Goal: Navigation & Orientation: Find specific page/section

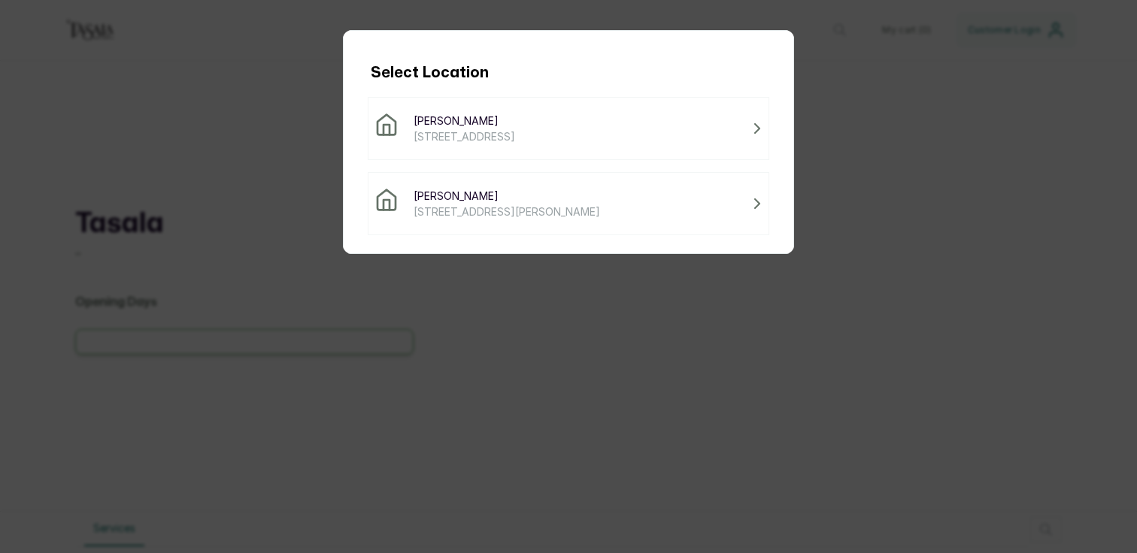
click at [460, 214] on span "[STREET_ADDRESS][PERSON_NAME]" at bounding box center [506, 212] width 186 height 16
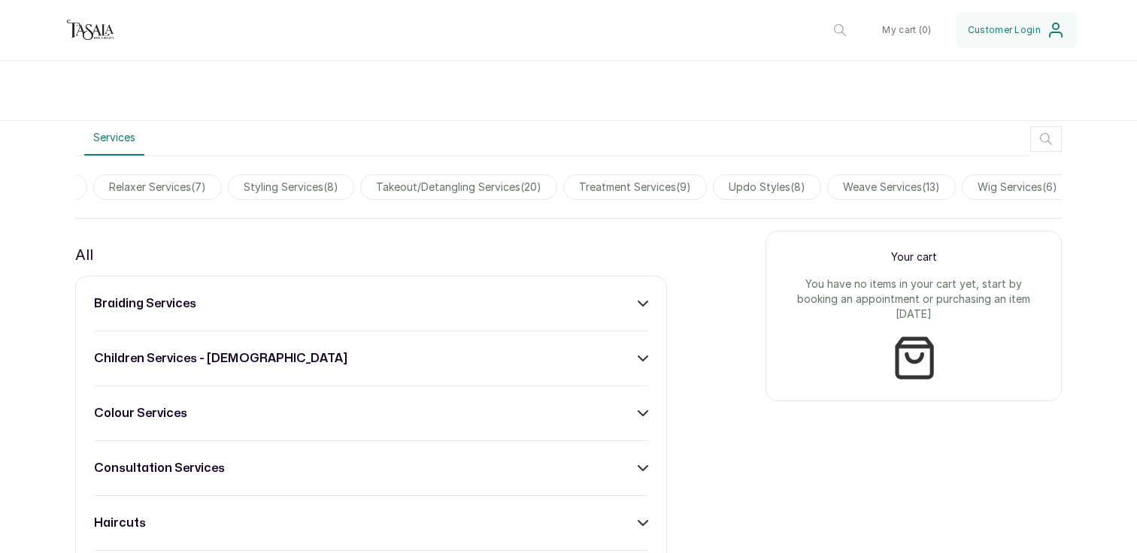
scroll to position [0, 998]
click at [601, 189] on span "treatment services ( 9 )" at bounding box center [624, 187] width 144 height 26
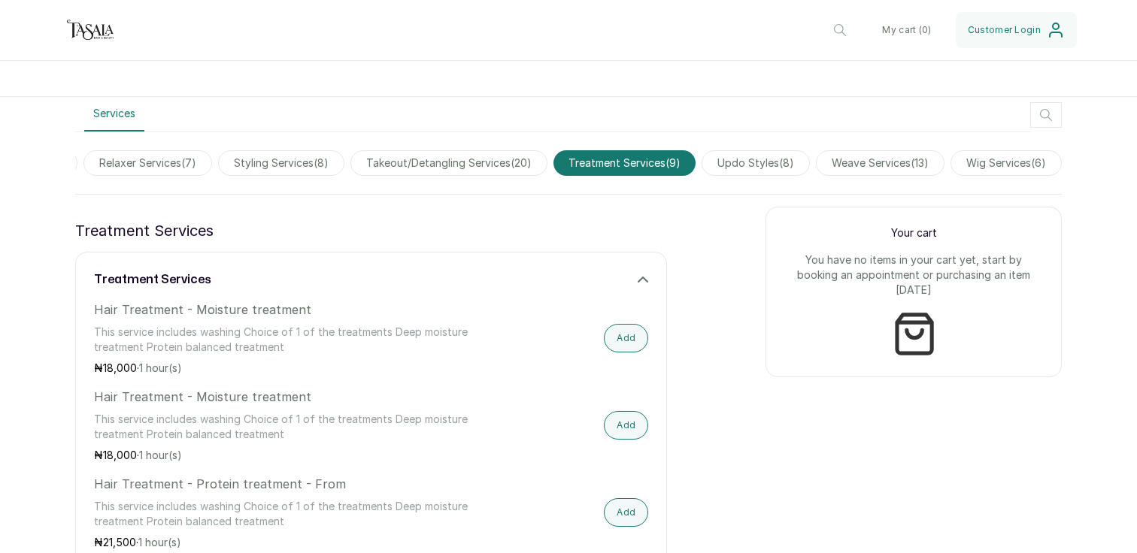
click at [881, 162] on span "weave services ( 13 )" at bounding box center [880, 163] width 129 height 26
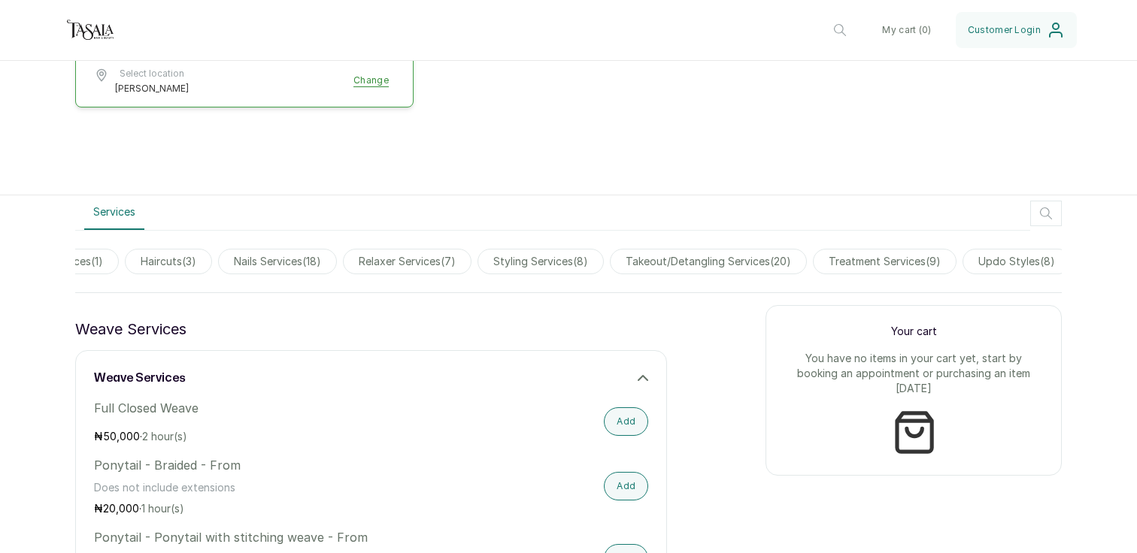
scroll to position [0, 719]
click at [532, 265] on span "styling services ( 8 )" at bounding box center [549, 262] width 126 height 26
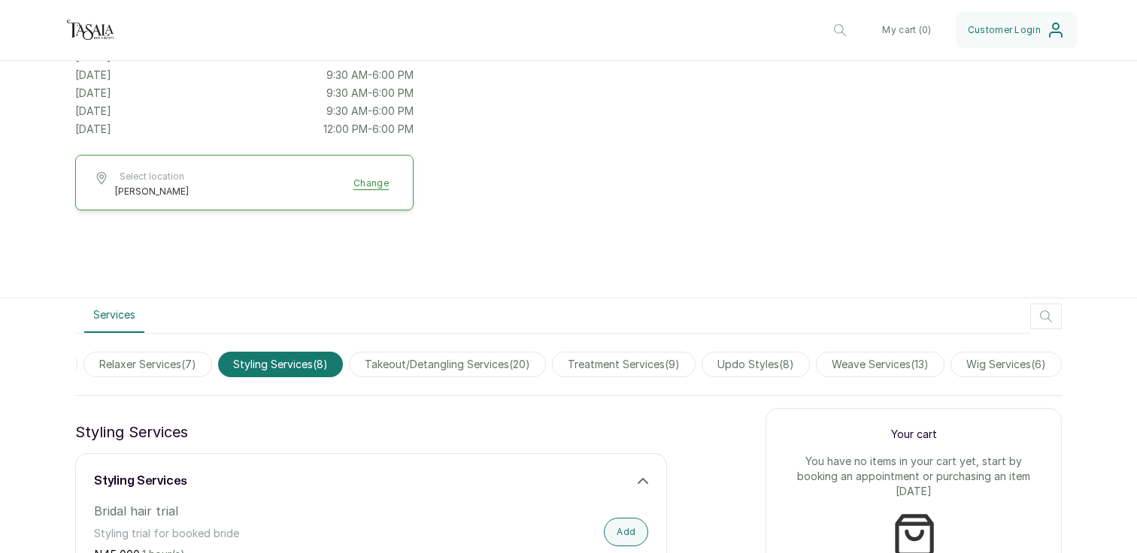
scroll to position [152, 0]
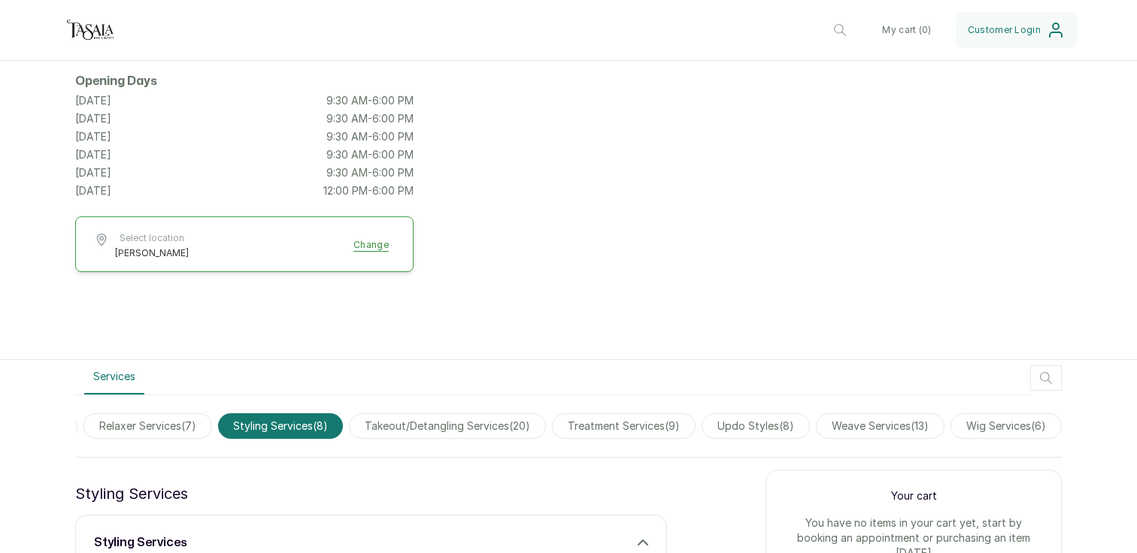
click at [621, 431] on span "treatment services ( 9 )" at bounding box center [624, 426] width 144 height 26
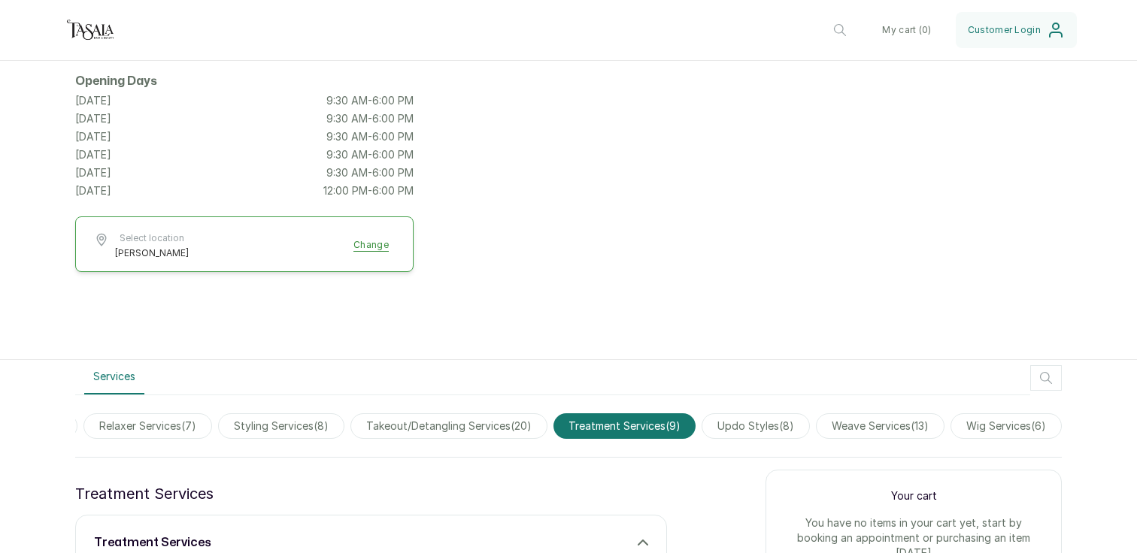
click at [735, 430] on span "updo styles ( 8 )" at bounding box center [755, 426] width 108 height 26
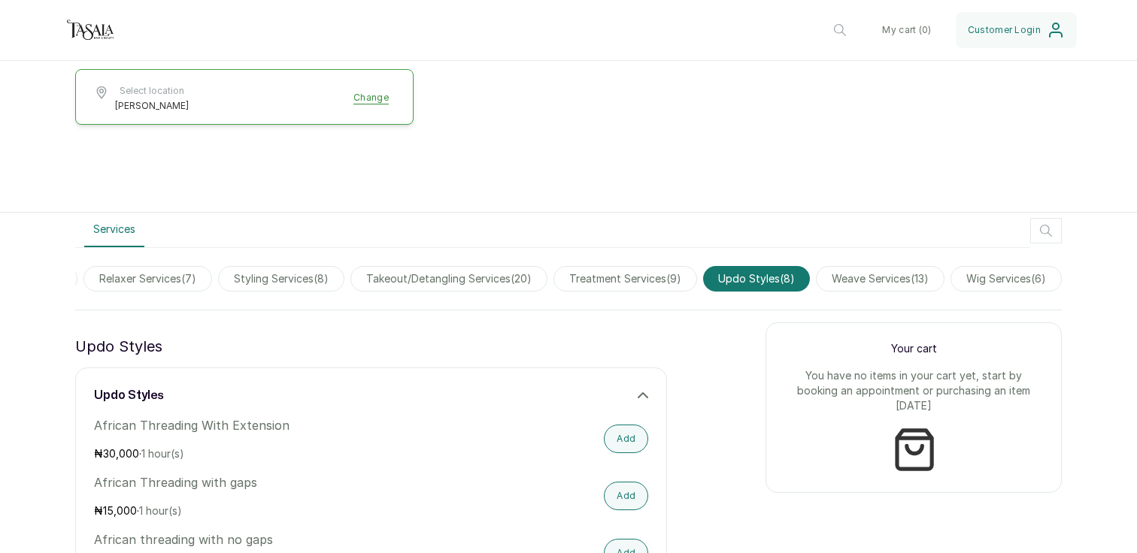
scroll to position [169, 0]
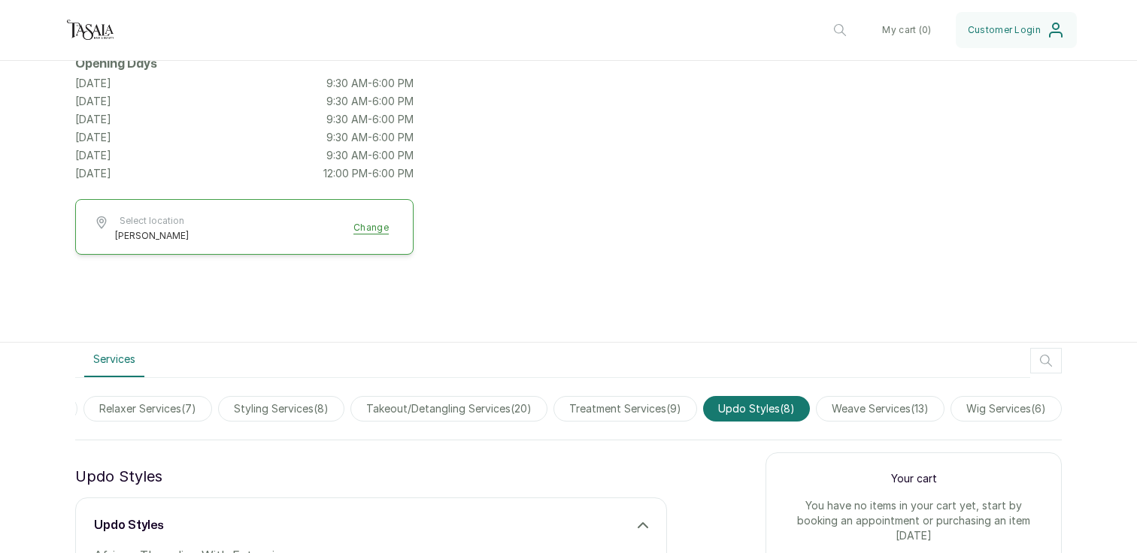
click at [894, 411] on span "weave services ( 13 )" at bounding box center [880, 409] width 129 height 26
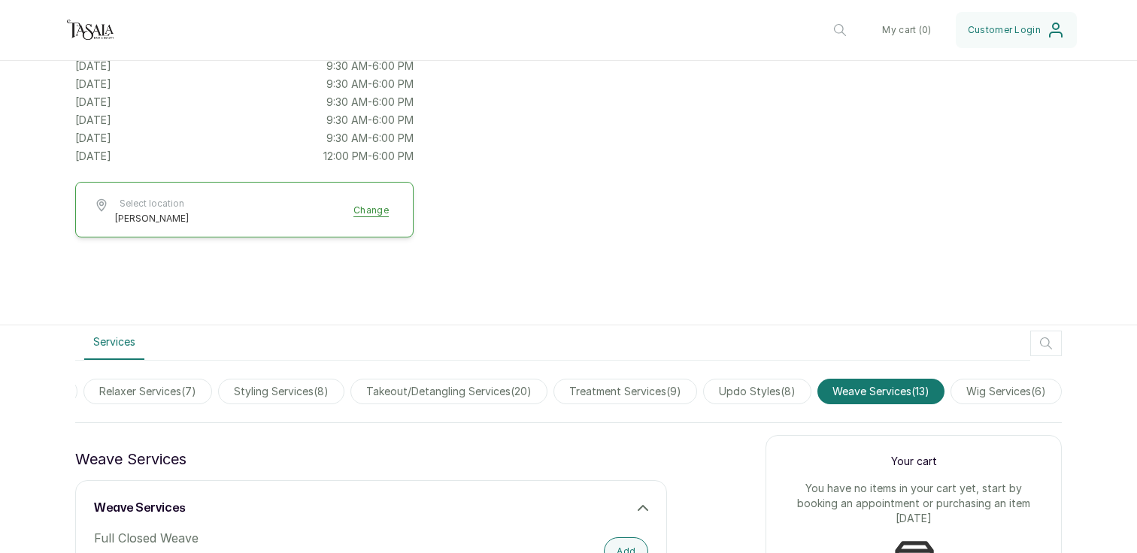
scroll to position [168, 0]
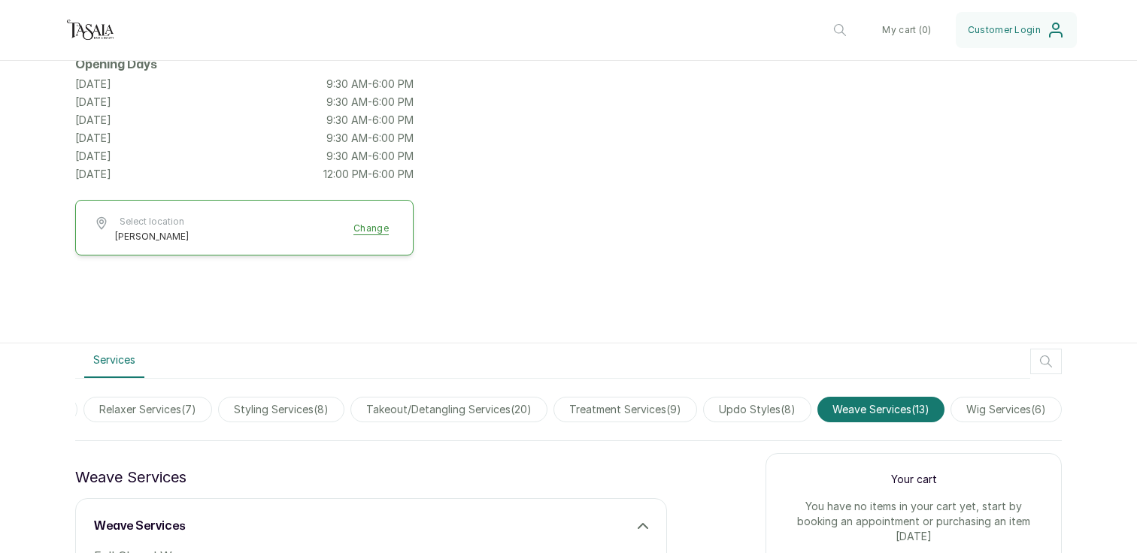
click at [1028, 414] on span "wig services ( 6 )" at bounding box center [1005, 410] width 111 height 26
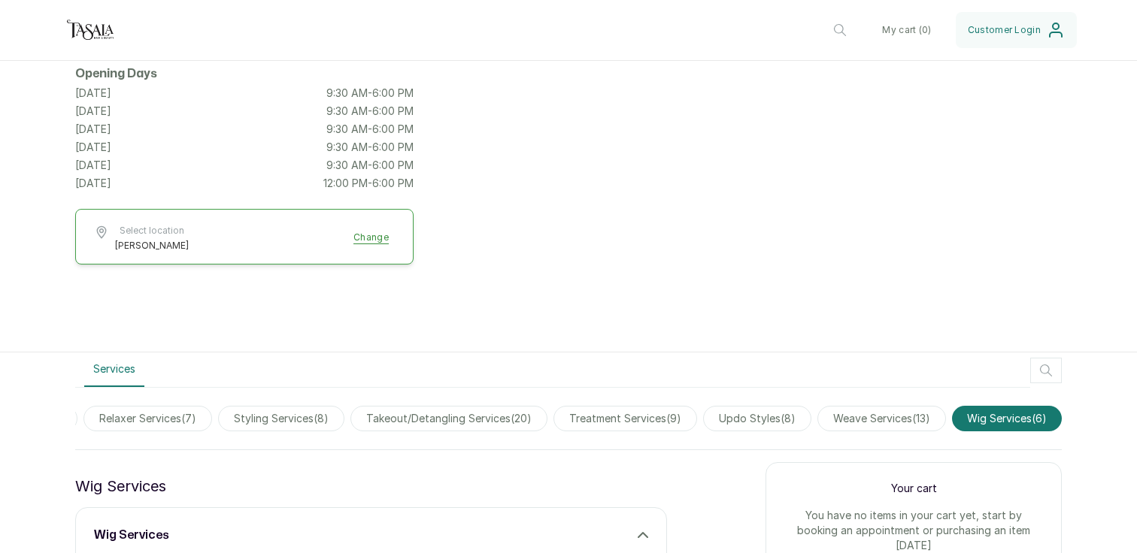
scroll to position [160, 0]
click at [505, 411] on span "takeout/detangling services ( 20 )" at bounding box center [448, 418] width 197 height 26
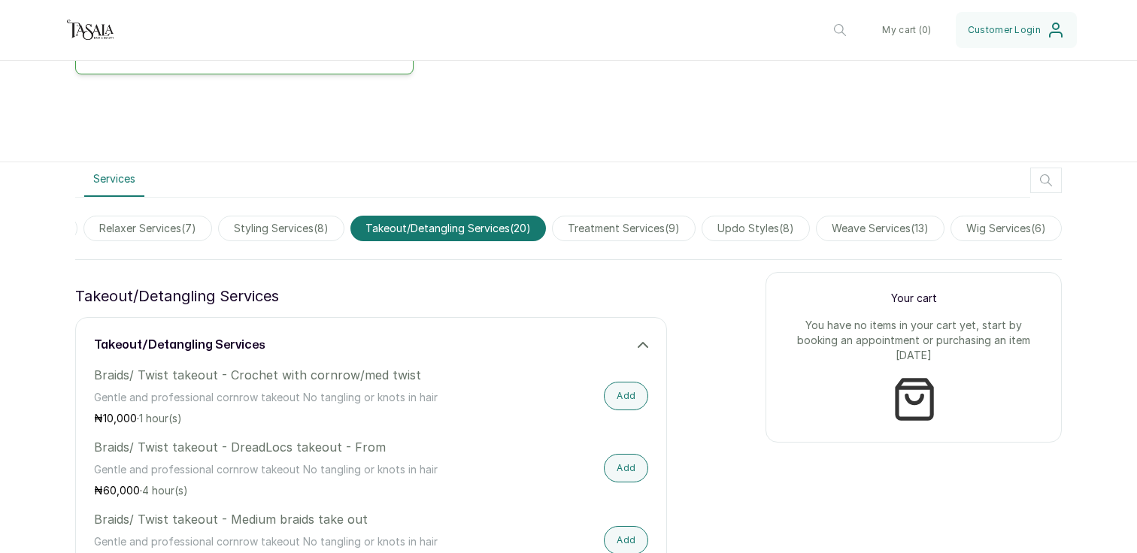
scroll to position [344, 0]
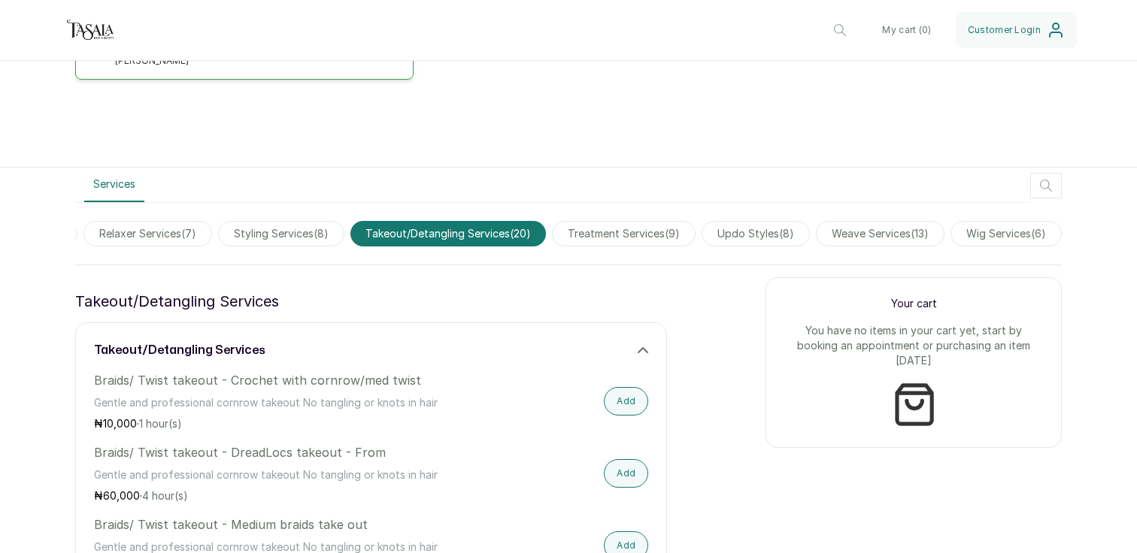
click at [292, 232] on span "styling services ( 8 )" at bounding box center [281, 234] width 126 height 26
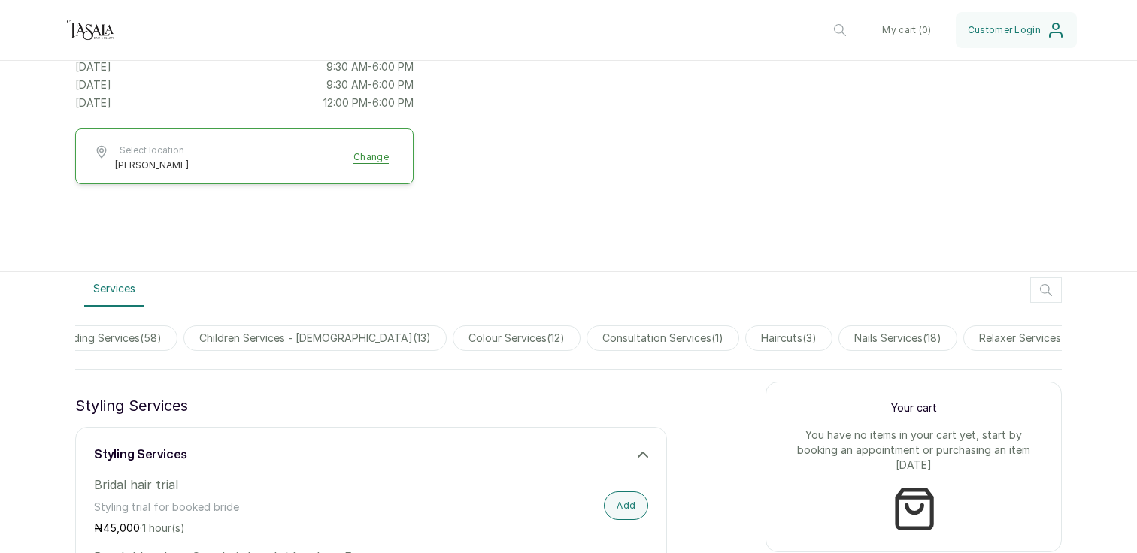
scroll to position [0, 107]
click at [776, 334] on span "haircuts ( 3 )" at bounding box center [789, 339] width 87 height 26
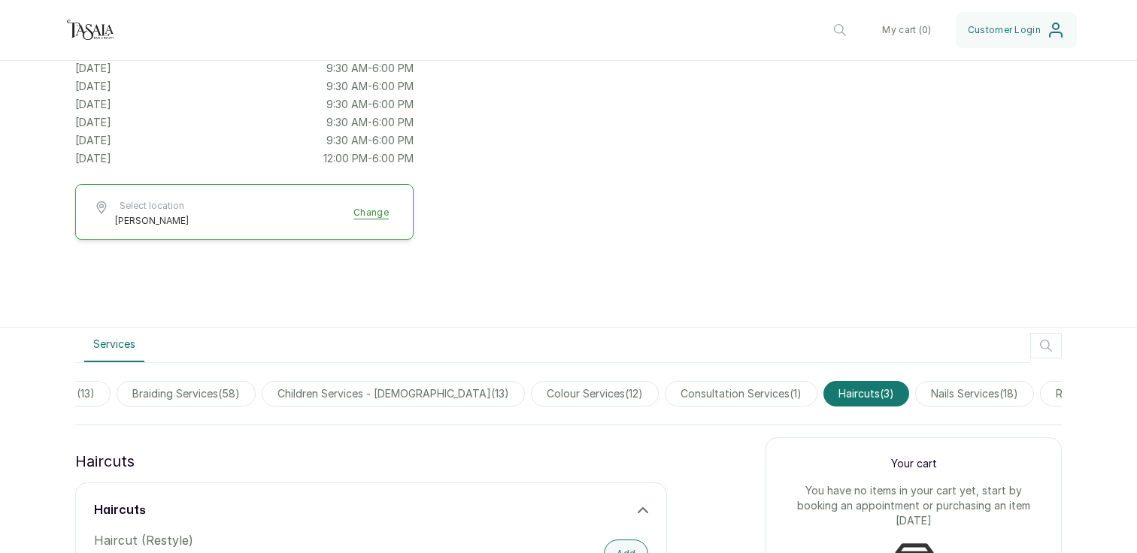
scroll to position [0, 0]
click at [94, 386] on span "All ( 13 )" at bounding box center [107, 394] width 65 height 26
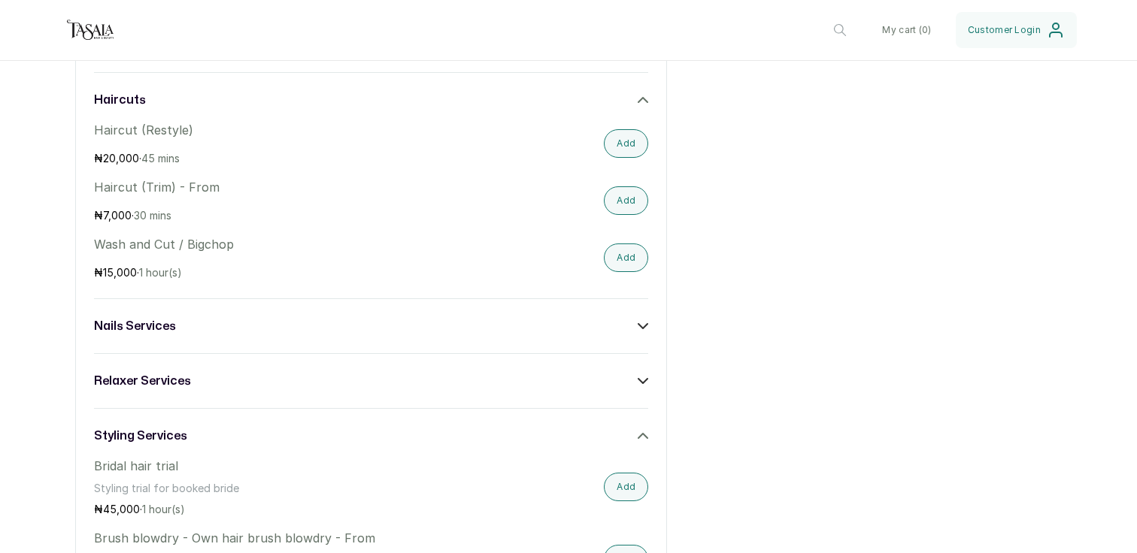
scroll to position [1341, 0]
